Goal: Find specific page/section: Find specific page/section

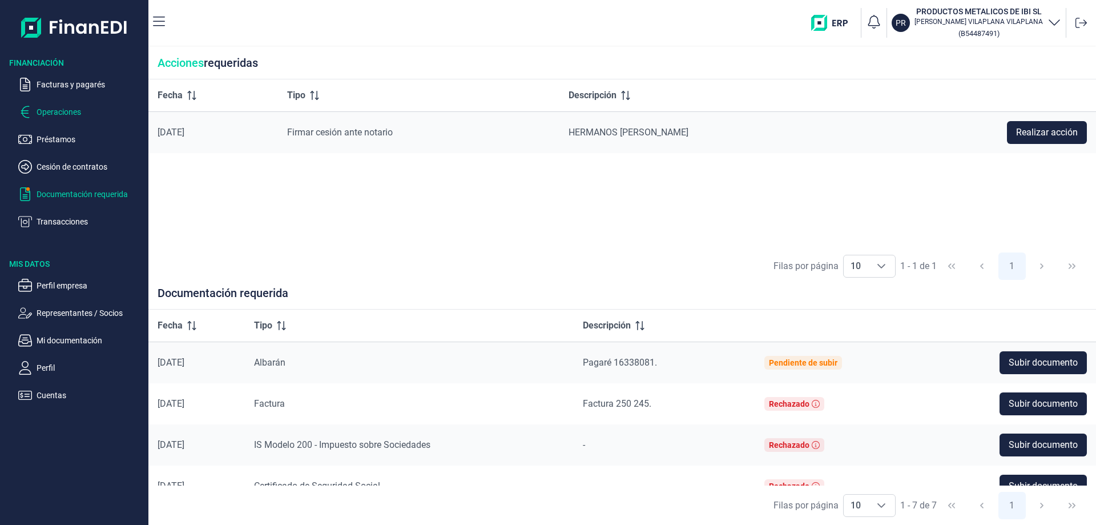
click at [64, 107] on p "Operaciones" at bounding box center [90, 112] width 107 height 14
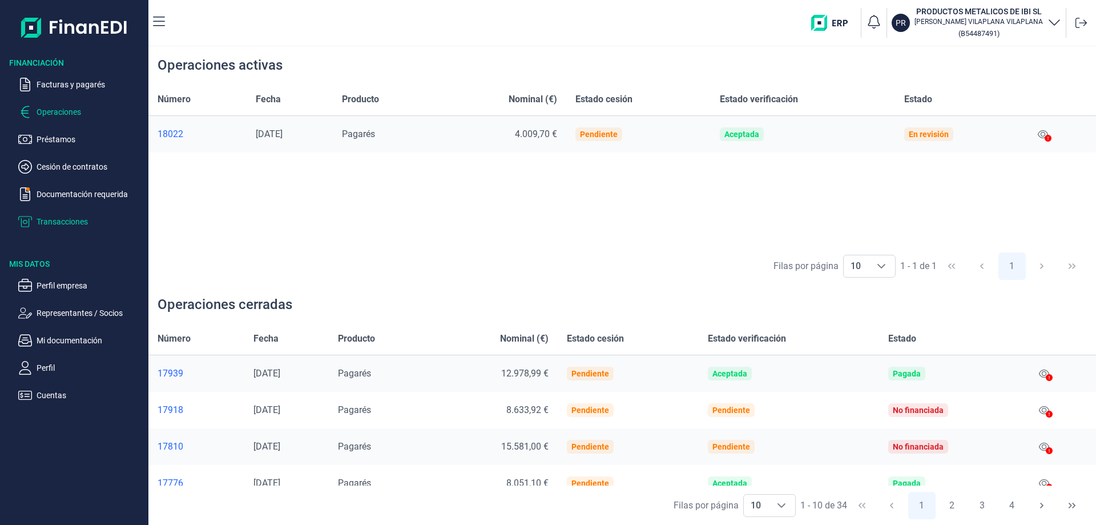
click at [59, 223] on p "Transacciones" at bounding box center [90, 222] width 107 height 14
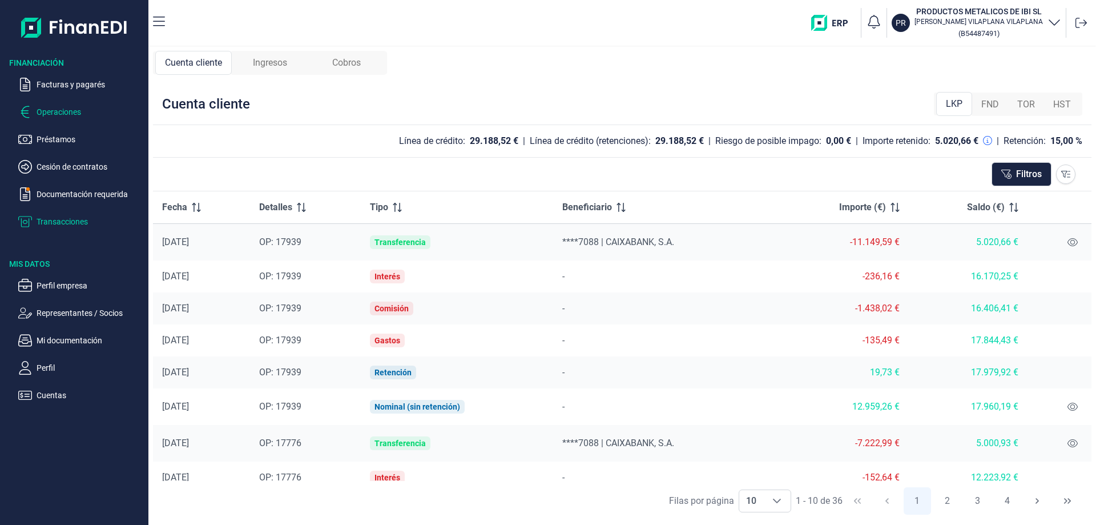
click at [55, 108] on p "Operaciones" at bounding box center [90, 112] width 107 height 14
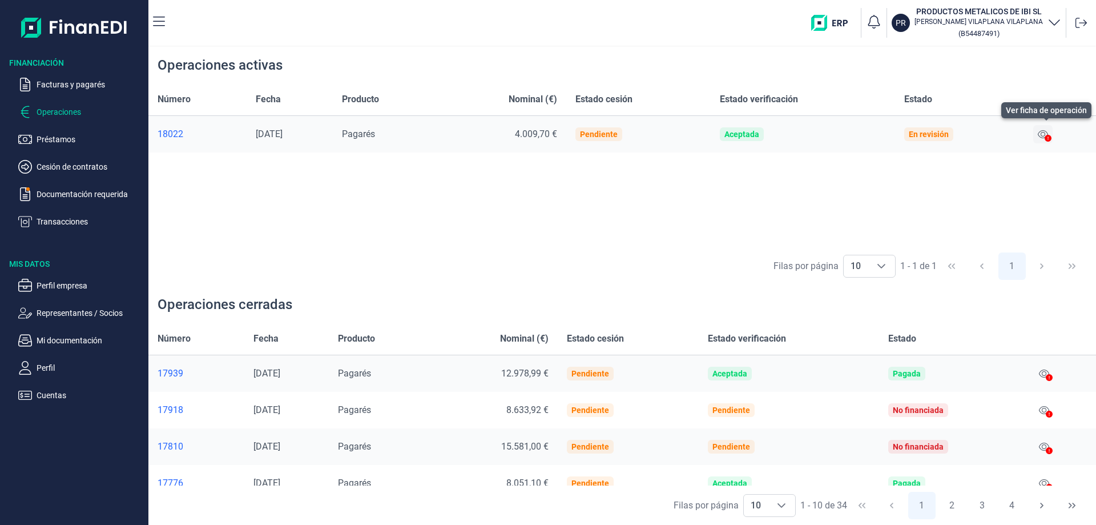
click at [1046, 130] on icon at bounding box center [1043, 134] width 10 height 9
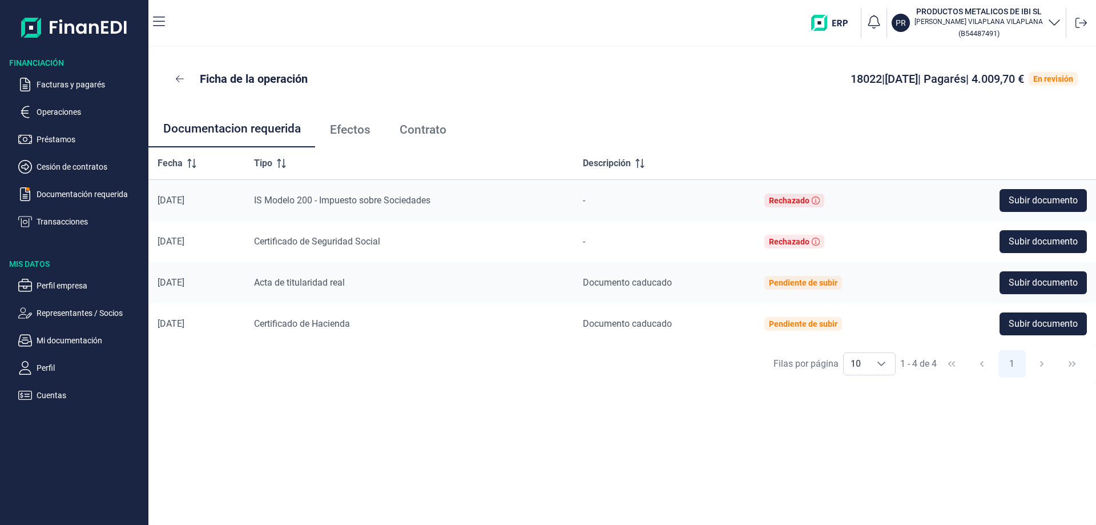
click at [348, 130] on span "Efectos" at bounding box center [350, 130] width 41 height 12
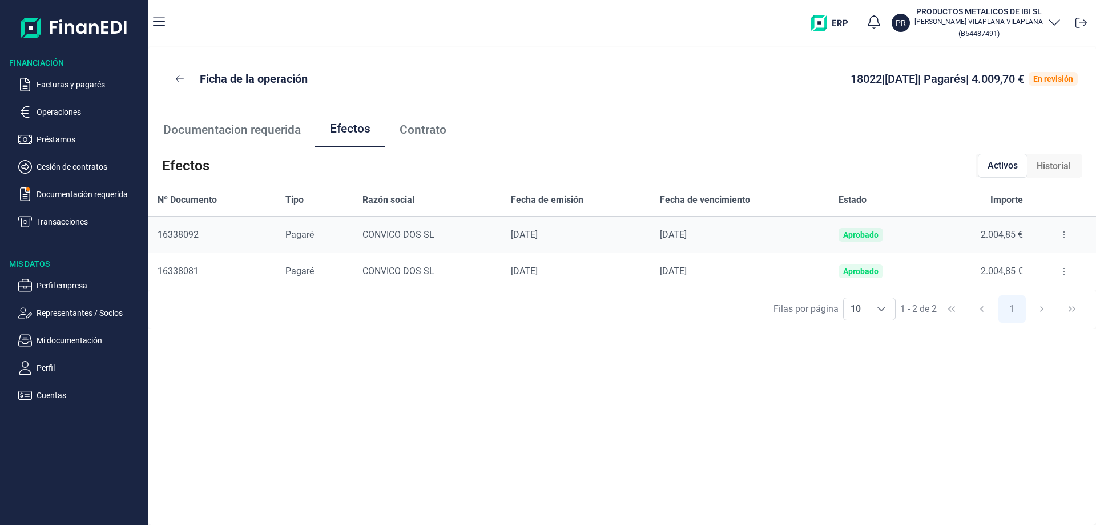
click at [443, 127] on span "Contrato" at bounding box center [423, 130] width 47 height 12
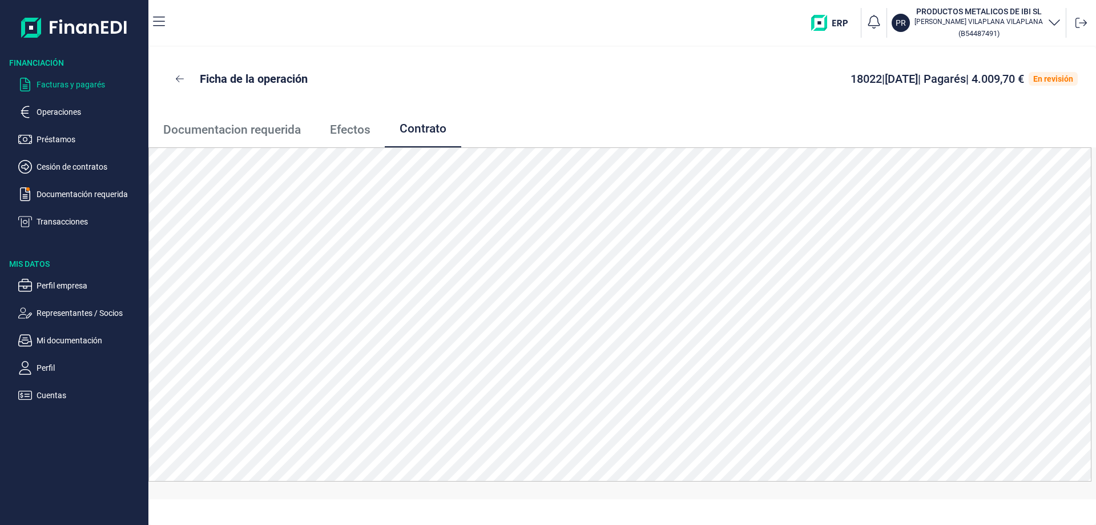
click at [66, 79] on p "Facturas y pagarés" at bounding box center [90, 85] width 107 height 14
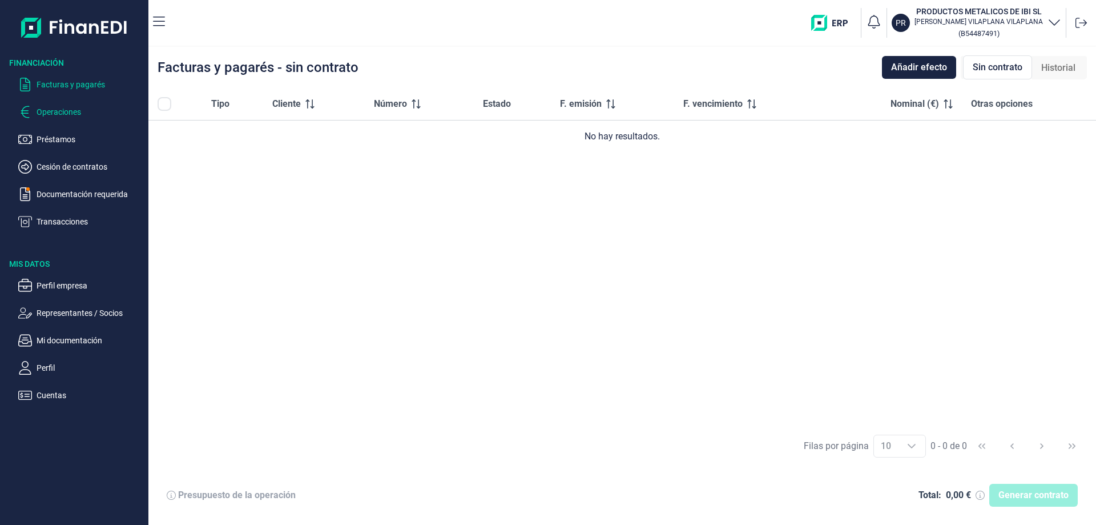
click at [61, 110] on p "Operaciones" at bounding box center [90, 112] width 107 height 14
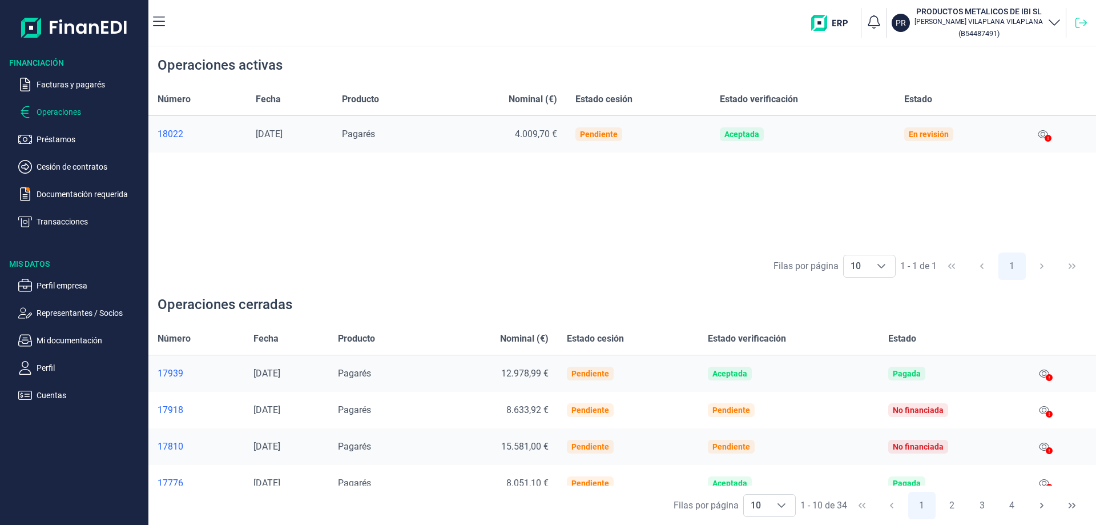
click at [1082, 22] on icon at bounding box center [1080, 22] width 11 height 11
